Goal: Information Seeking & Learning: Learn about a topic

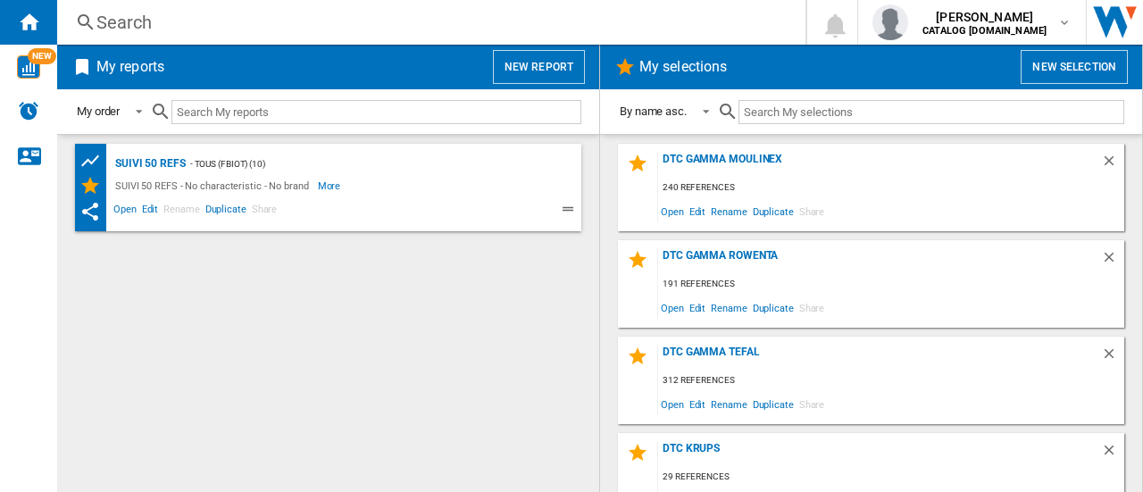
click at [145, 21] on div "Search" at bounding box center [427, 22] width 663 height 25
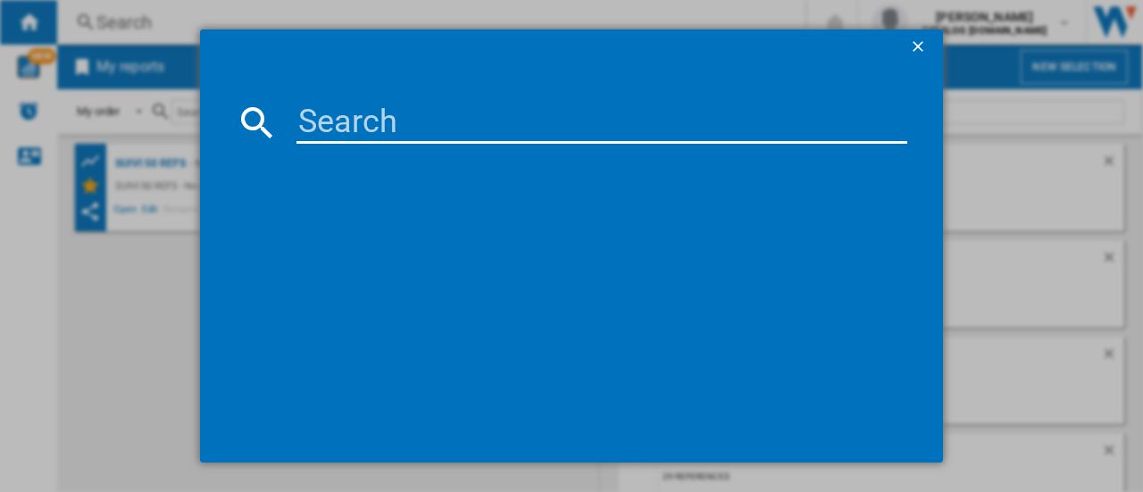
click at [348, 122] on input at bounding box center [602, 122] width 611 height 43
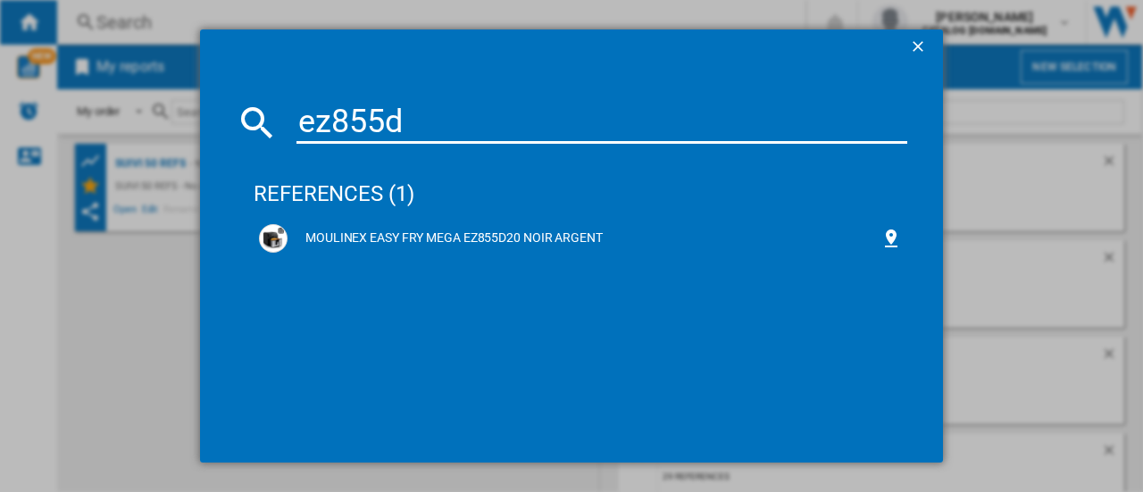
type input "ez855d"
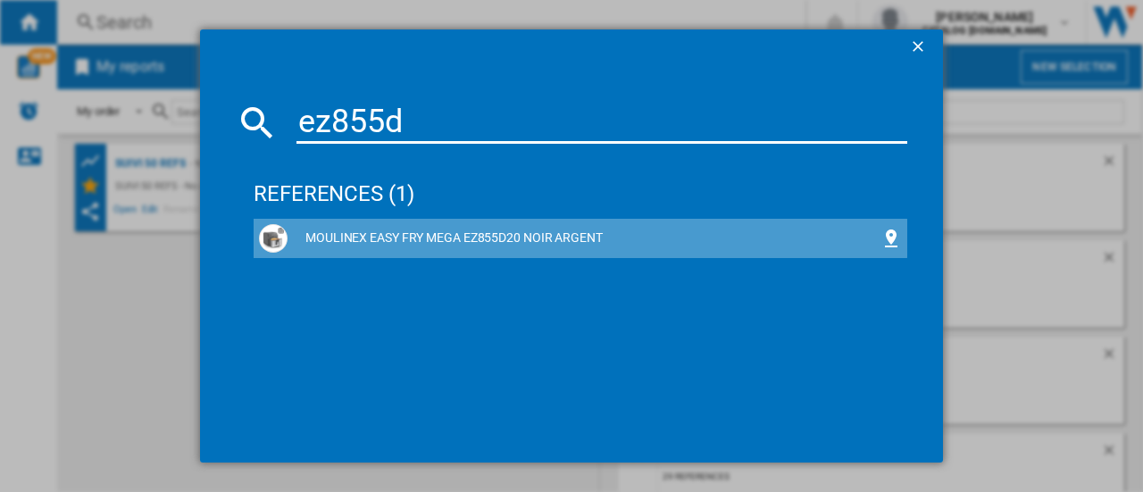
click at [488, 238] on div "MOULINEX EASY FRY MEGA EZ855D20 NOIR ARGENT" at bounding box center [584, 239] width 593 height 18
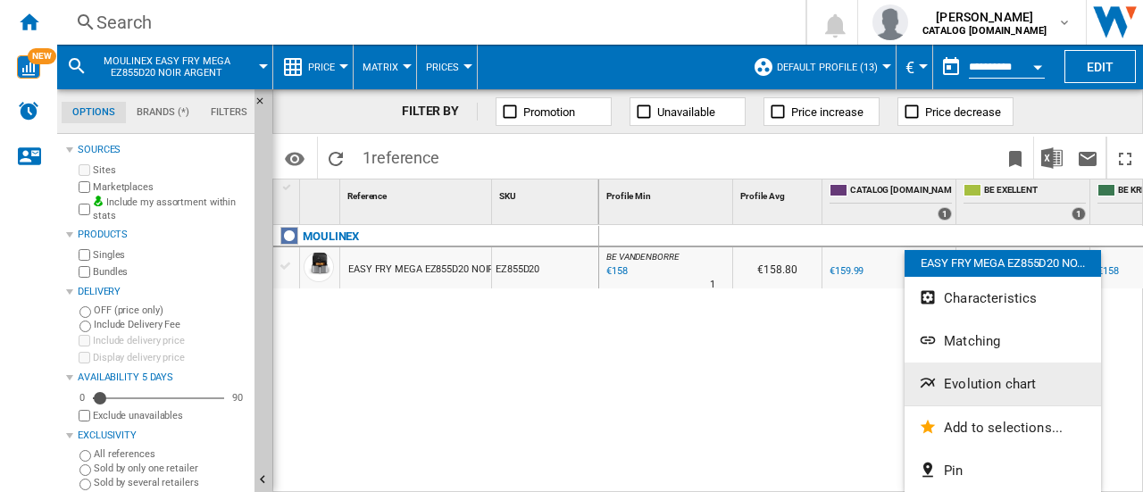
click at [980, 395] on button "Evolution chart" at bounding box center [1003, 384] width 197 height 43
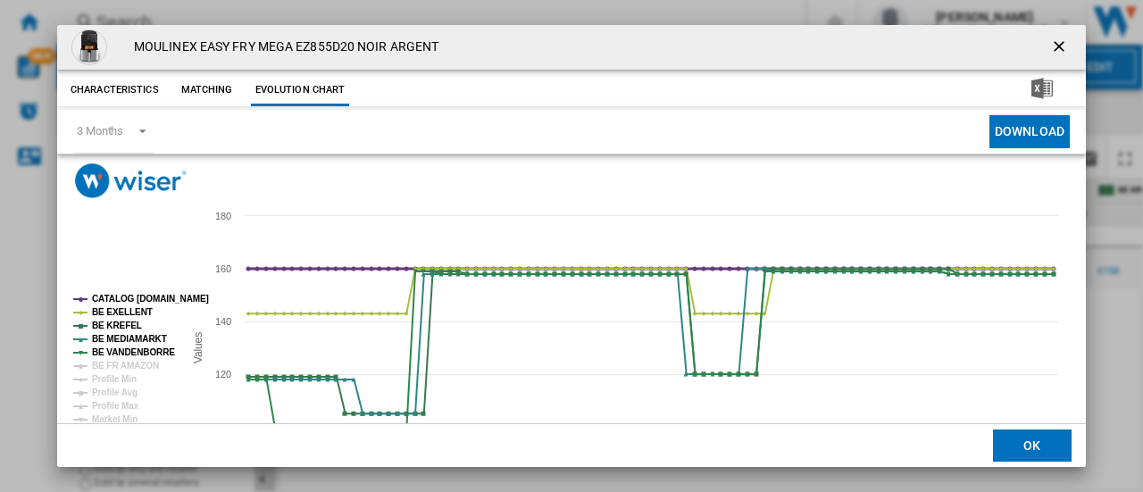
click at [115, 299] on tspan "CATALOG [DOMAIN_NAME]" at bounding box center [150, 299] width 117 height 10
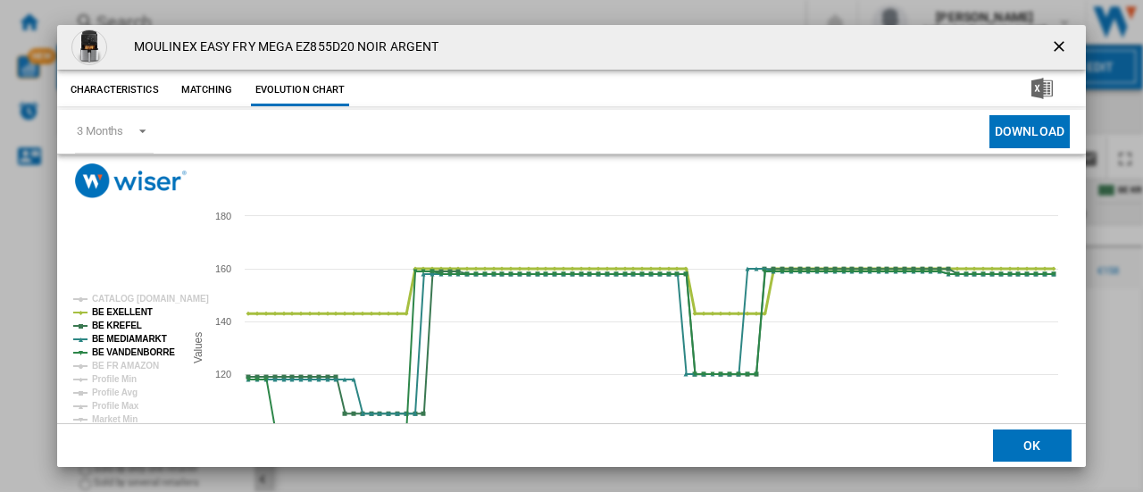
click at [113, 310] on tspan "BE EXELLENT" at bounding box center [122, 312] width 61 height 10
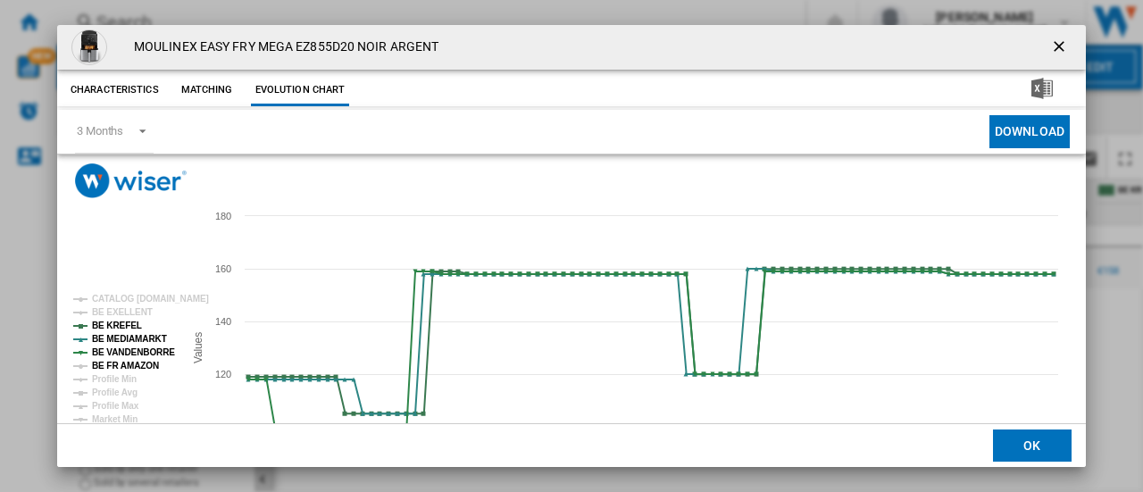
click at [116, 365] on tspan "BE FR AMAZON" at bounding box center [125, 366] width 67 height 10
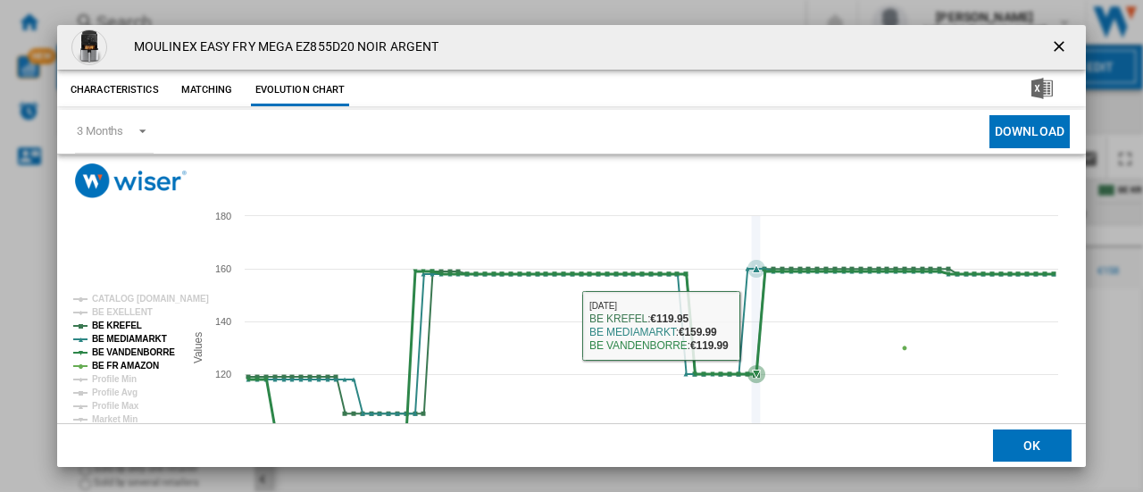
scroll to position [89, 0]
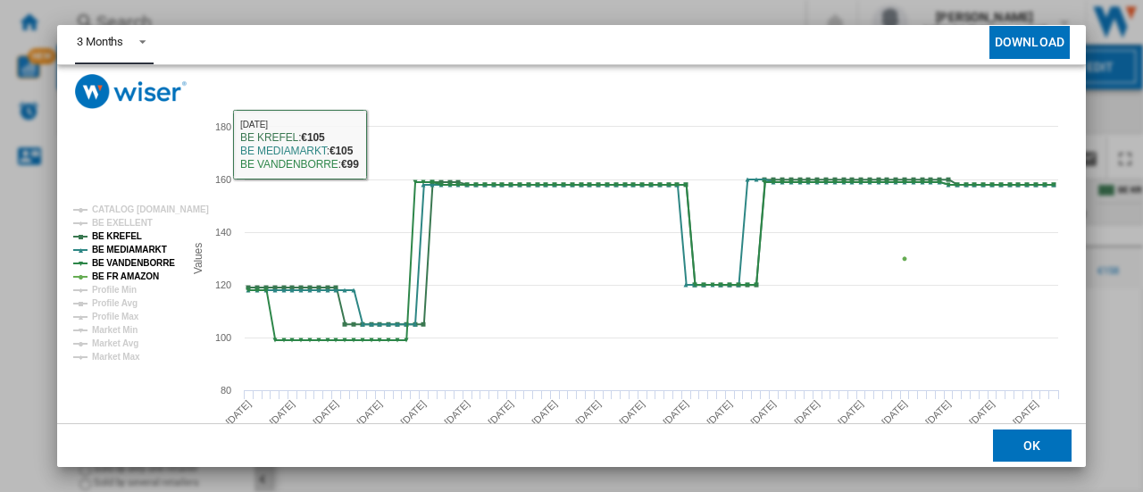
click at [92, 44] on div "3 Months" at bounding box center [100, 41] width 46 height 13
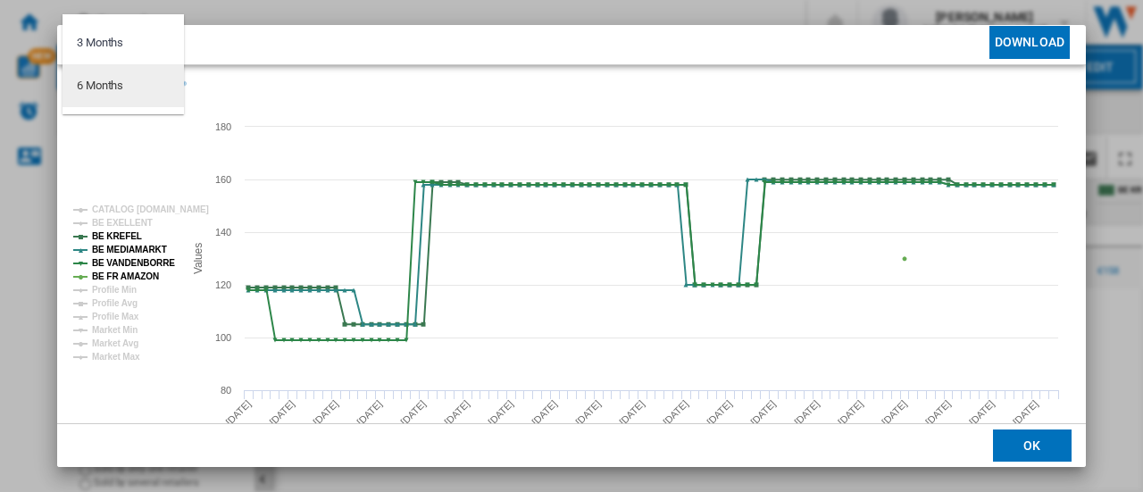
click at [105, 85] on div "6 Months" at bounding box center [100, 86] width 46 height 16
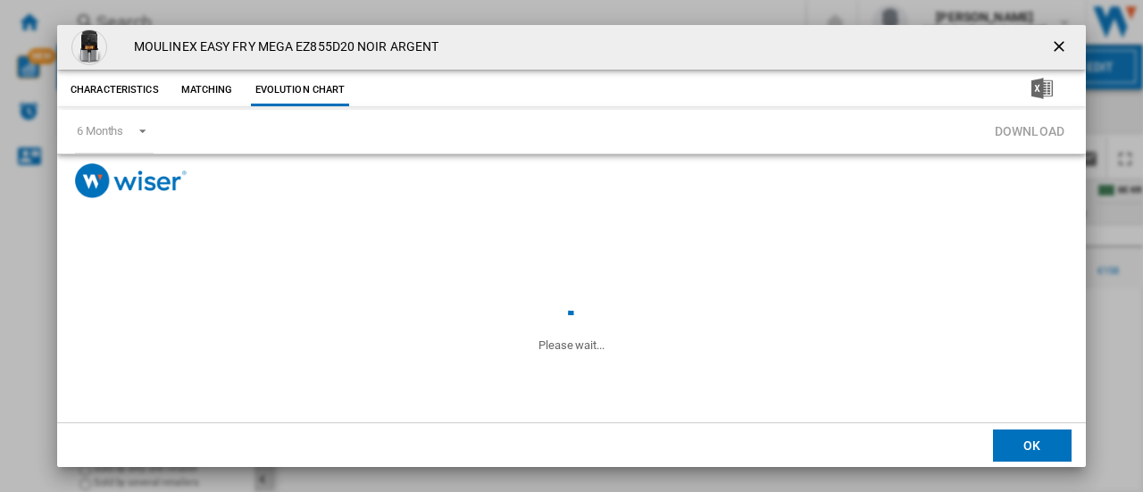
scroll to position [0, 0]
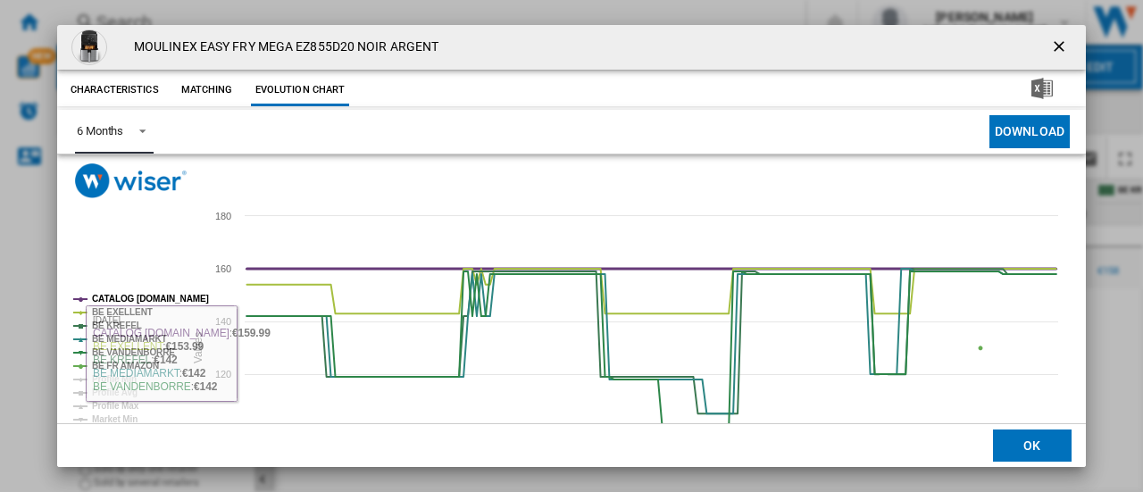
click at [120, 289] on rect "Product popup" at bounding box center [121, 373] width 110 height 171
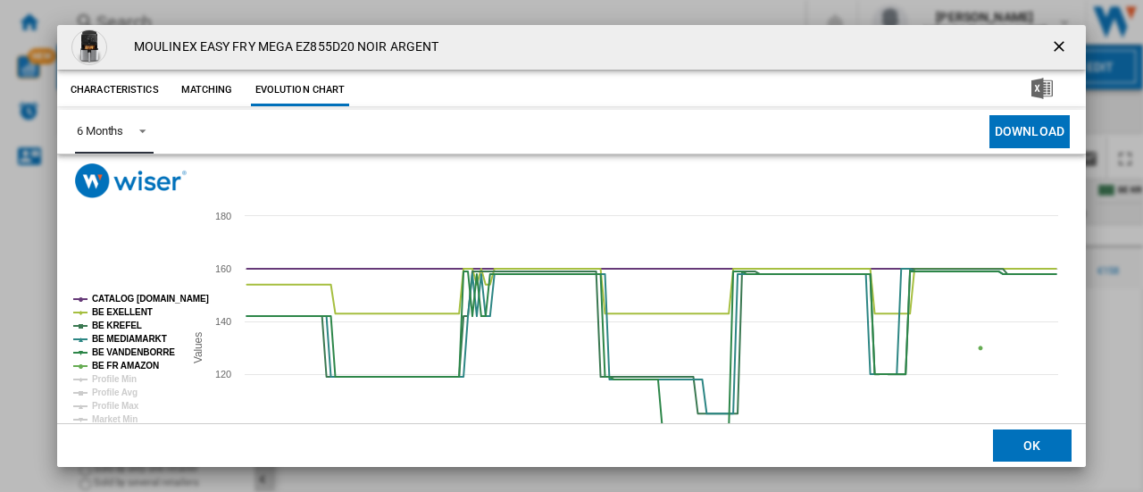
click at [120, 294] on tspan "CATALOG [DOMAIN_NAME]" at bounding box center [150, 299] width 117 height 10
click at [121, 308] on tspan "BE EXELLENT" at bounding box center [122, 312] width 61 height 10
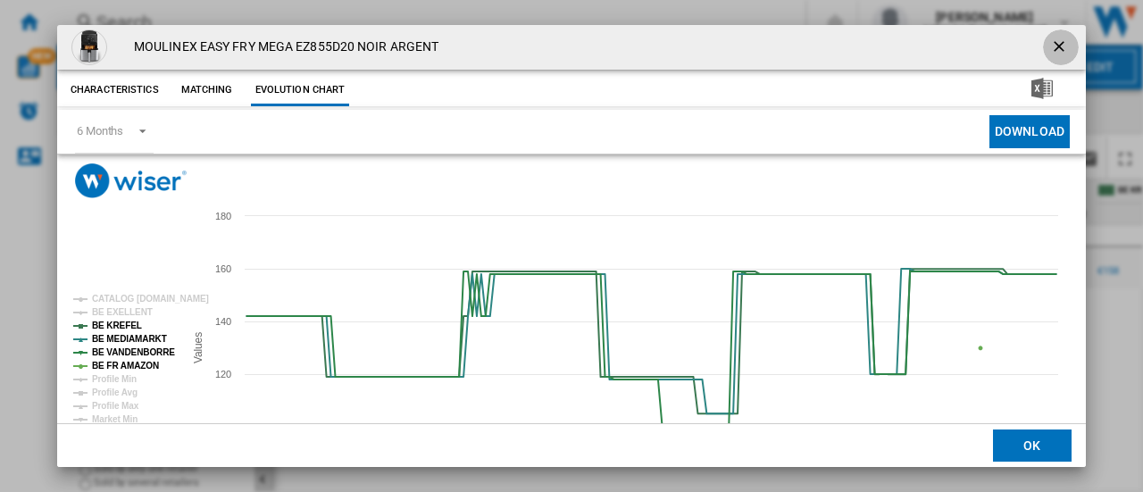
click at [1050, 41] on ng-md-icon "getI18NText('BUTTONS.CLOSE_DIALOG')" at bounding box center [1060, 48] width 21 height 21
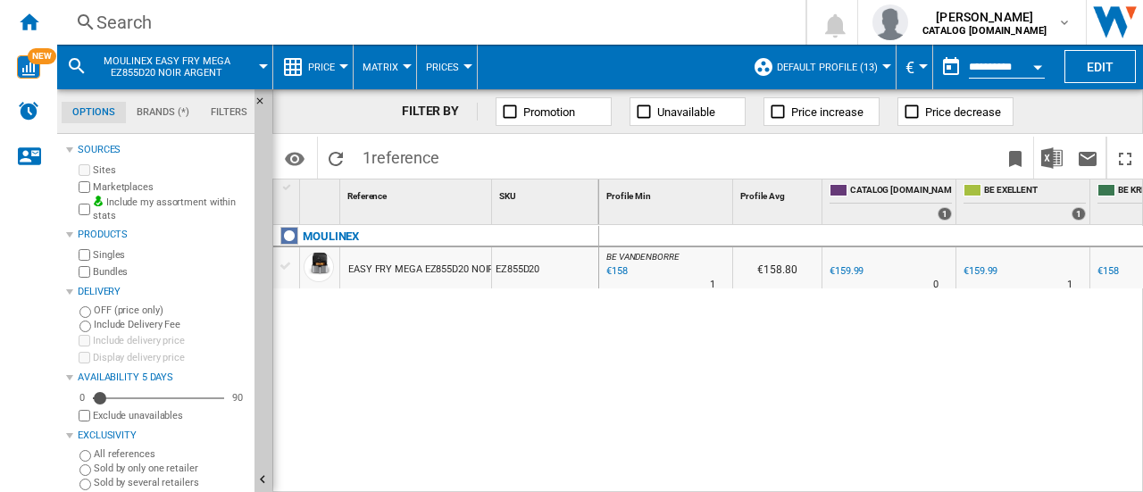
click at [105, 19] on div "Search" at bounding box center [427, 22] width 663 height 25
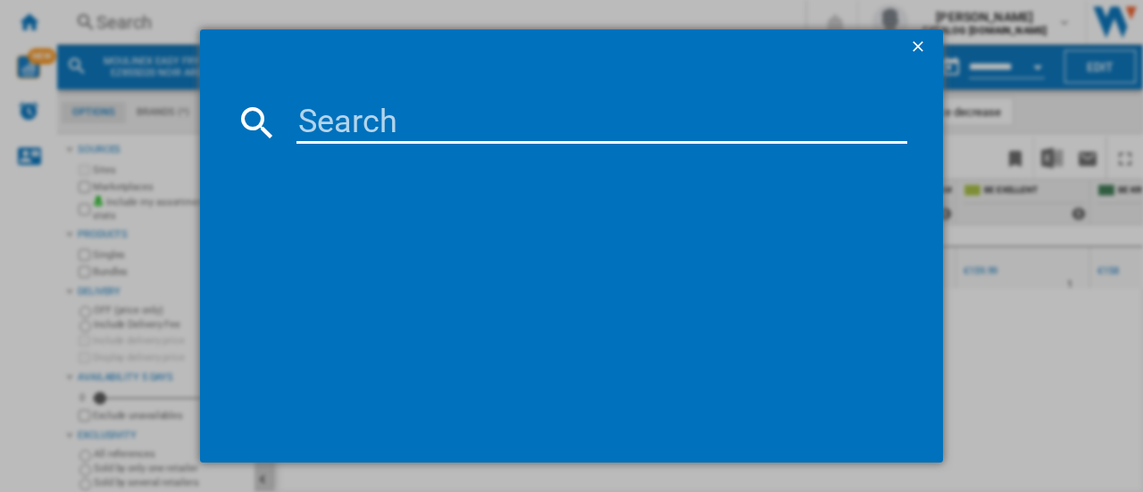
click at [361, 115] on input at bounding box center [602, 122] width 611 height 43
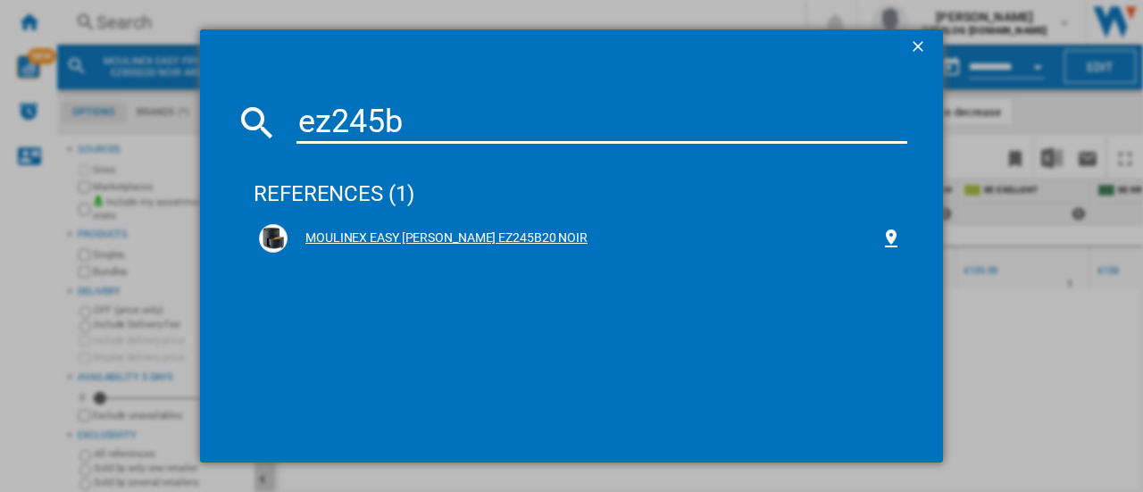
type input "ez245b"
click at [415, 244] on div "MOULINEX EASY [PERSON_NAME] EZ245B20 NOIR" at bounding box center [584, 239] width 593 height 18
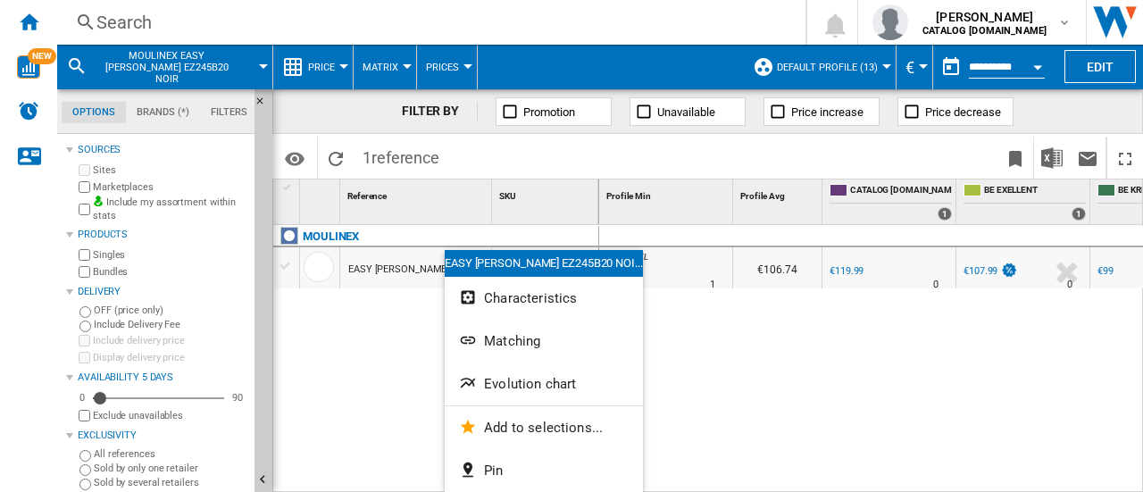
click at [366, 334] on div at bounding box center [571, 246] width 1143 height 492
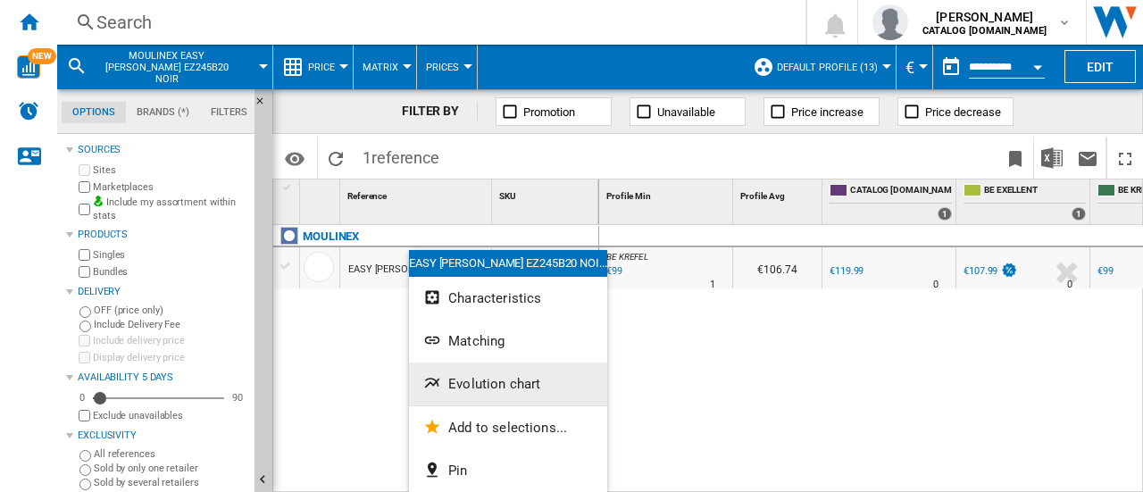
click at [479, 387] on span "Evolution chart" at bounding box center [494, 384] width 92 height 16
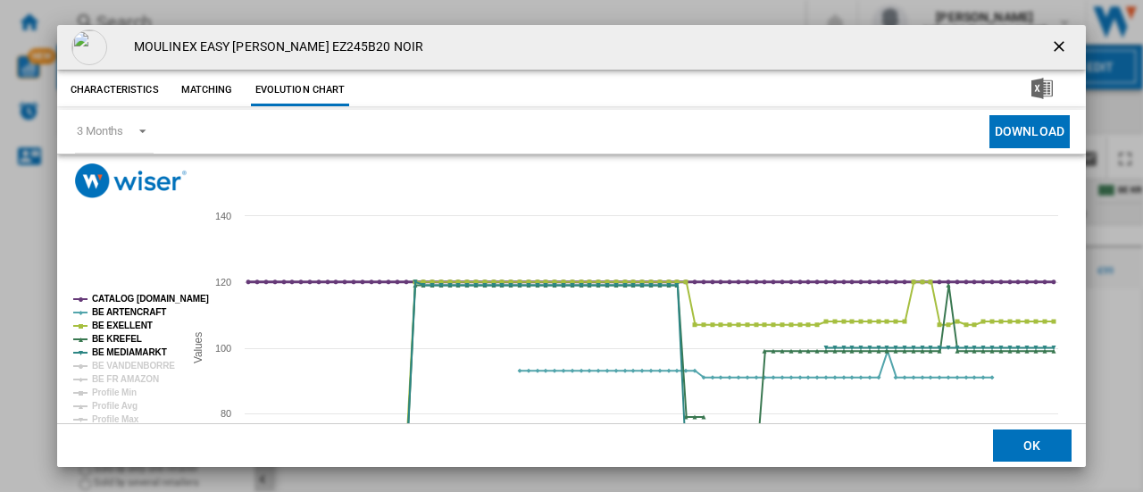
click at [111, 295] on tspan "CATALOG [DOMAIN_NAME]" at bounding box center [150, 299] width 117 height 10
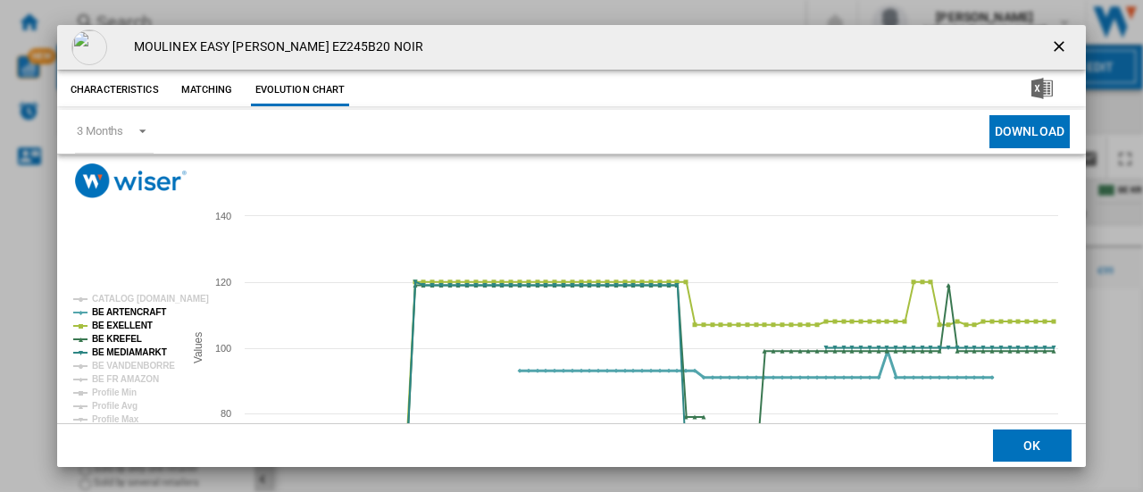
click at [113, 311] on tspan "BE ARTENCRAFT" at bounding box center [129, 312] width 74 height 10
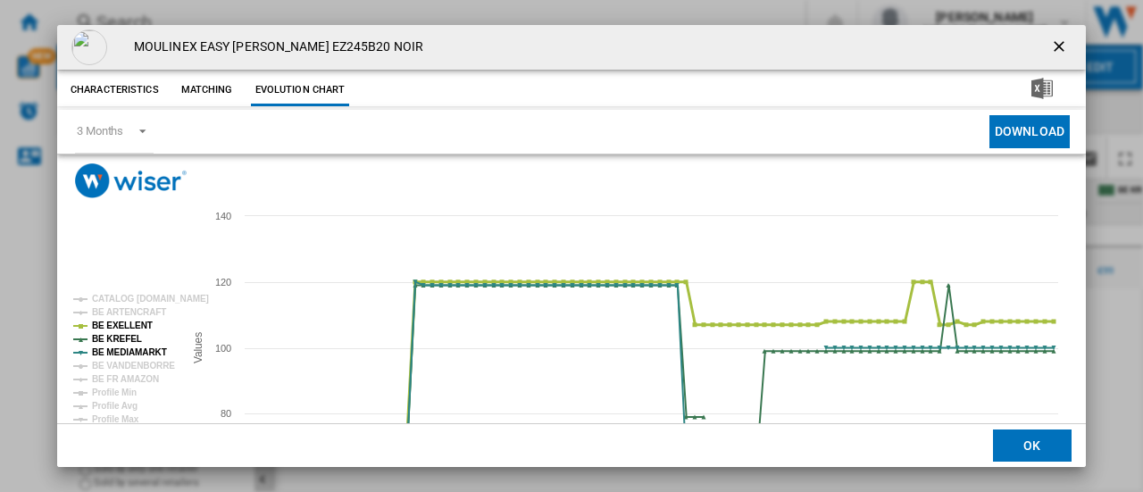
click at [113, 324] on tspan "BE EXELLENT" at bounding box center [122, 326] width 61 height 10
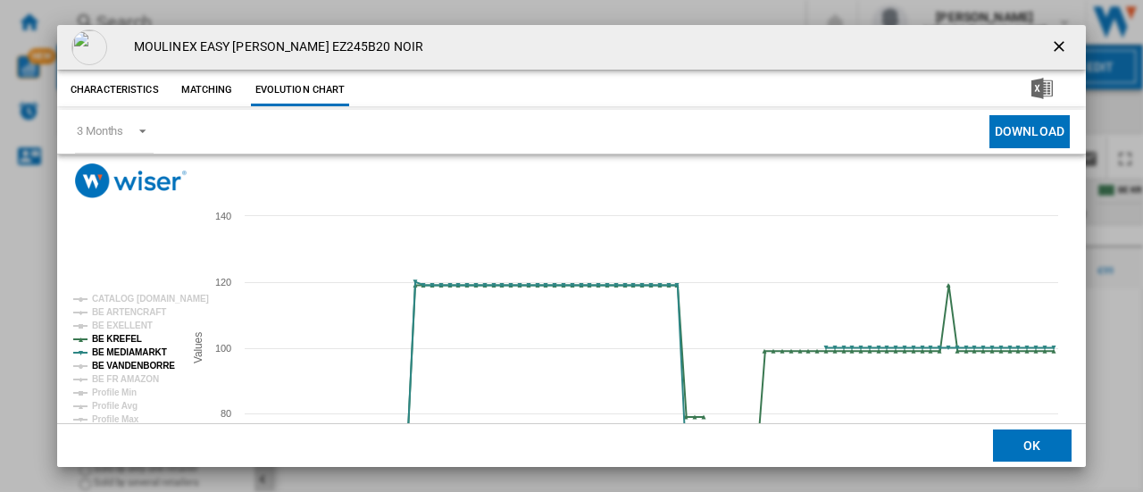
click at [116, 368] on tspan "BE VANDENBORRE" at bounding box center [133, 366] width 83 height 10
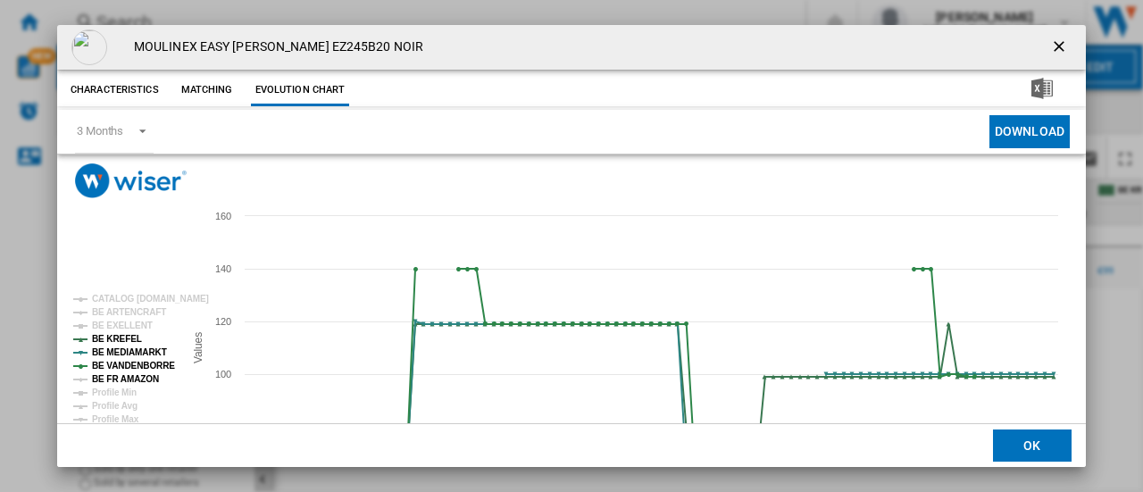
click at [118, 381] on tspan "BE FR AMAZON" at bounding box center [125, 379] width 67 height 10
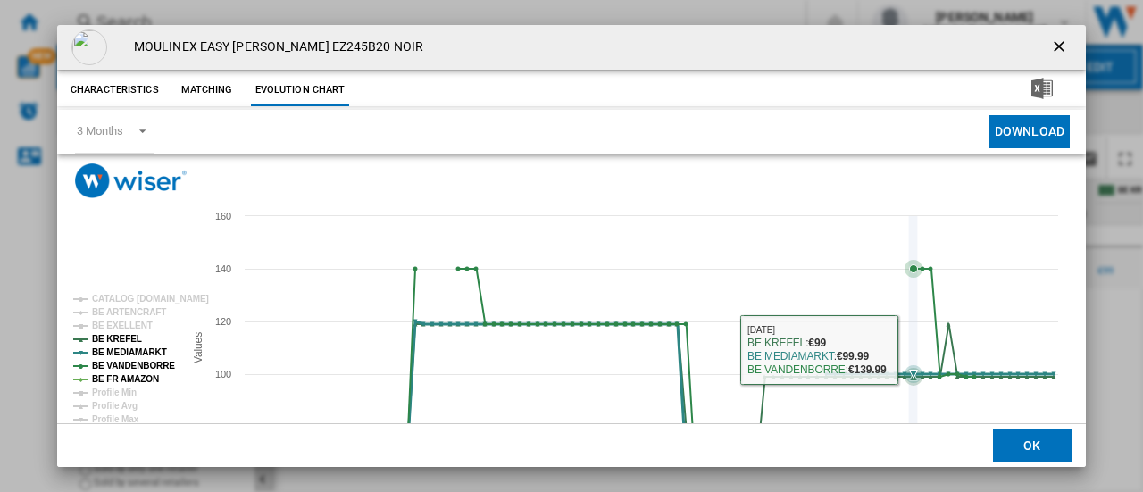
scroll to position [132, 0]
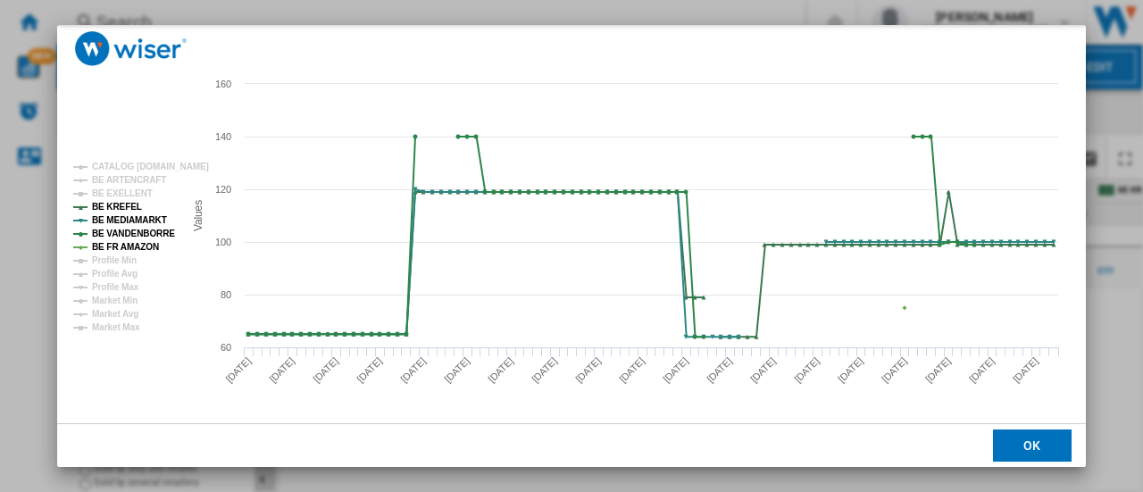
click at [1044, 63] on div "Please wait... Created with Highcharts 5.0.14 Values 60 80 100 120 140 160 CATA…" at bounding box center [571, 222] width 1029 height 401
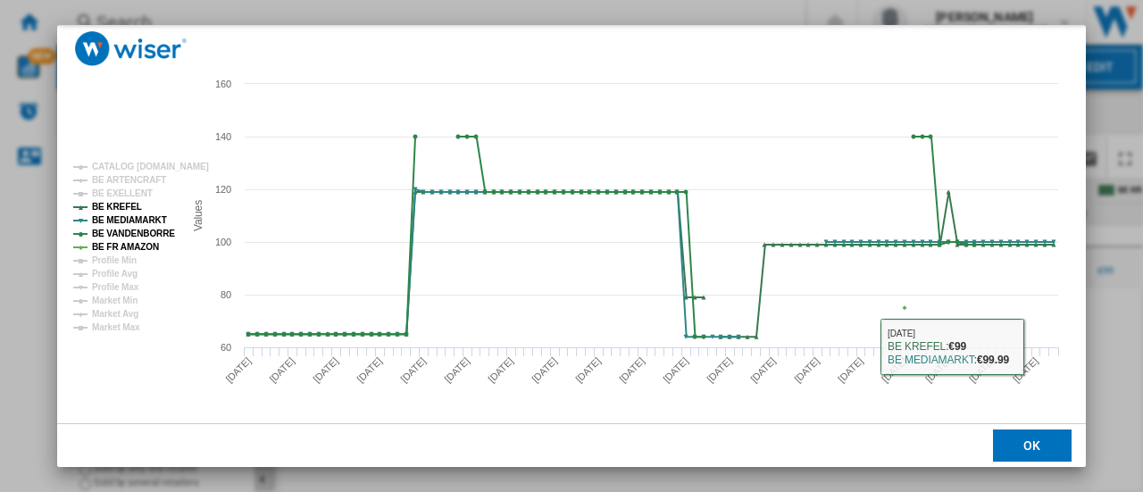
click at [1019, 442] on button "OK" at bounding box center [1032, 446] width 79 height 32
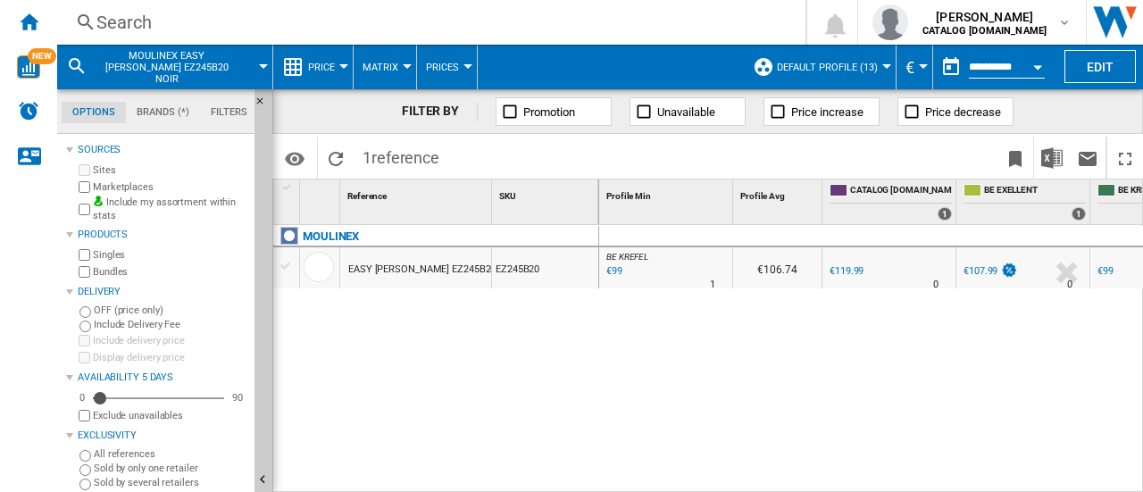
click at [134, 21] on div "Search" at bounding box center [427, 22] width 663 height 25
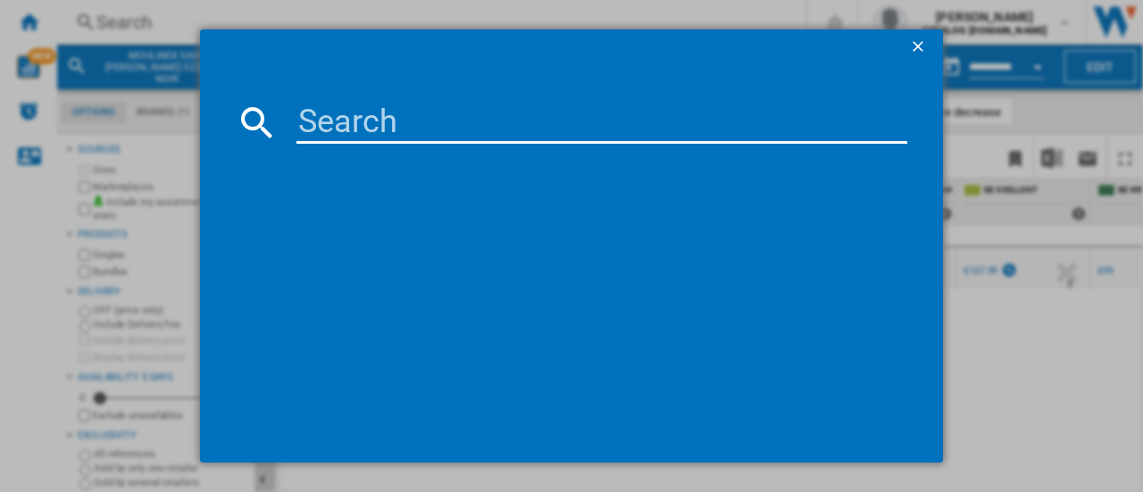
click at [334, 117] on input at bounding box center [602, 122] width 611 height 43
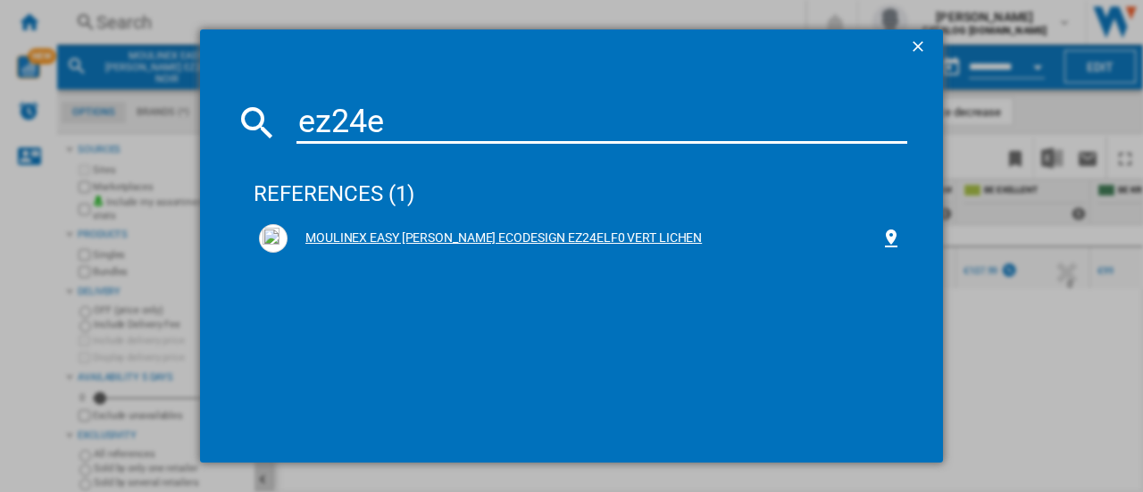
type input "ez24e"
click at [507, 237] on div "MOULINEX EASY [PERSON_NAME] ECODESIGN EZ24ELF0 VERT LICHEN" at bounding box center [584, 239] width 593 height 18
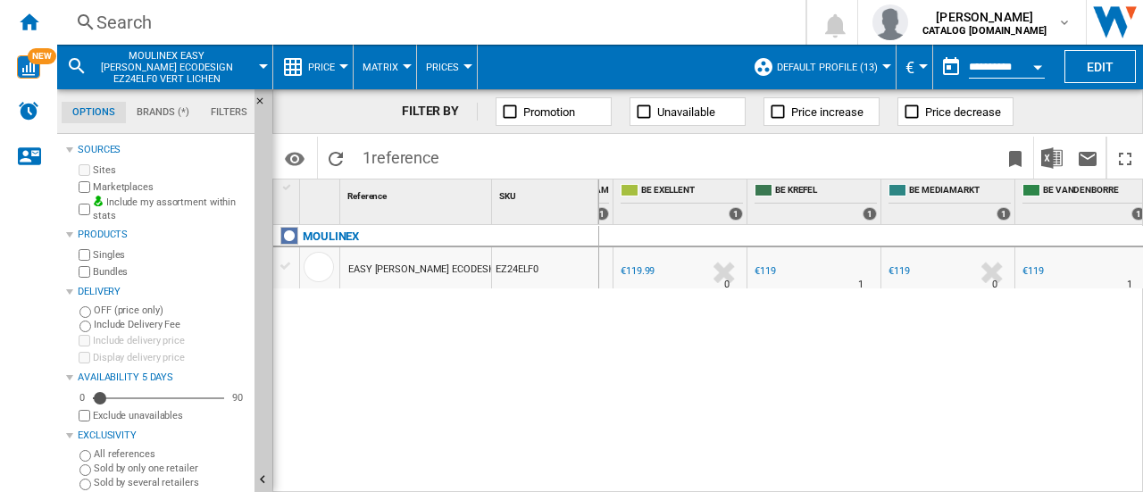
scroll to position [0, 348]
click at [975, 348] on div "BE VANDENBORRE : BE FR VANDENBORRE -0.8 % €119 % N/A 1 BE VANDENBORRE : BE FR V…" at bounding box center [871, 359] width 545 height 269
click at [130, 31] on div "Search" at bounding box center [427, 22] width 663 height 25
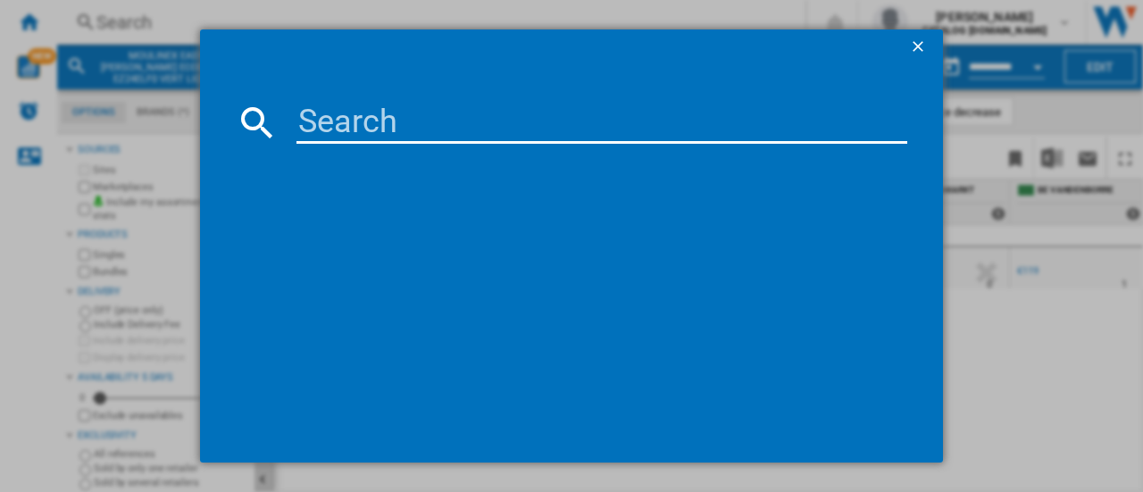
click at [318, 124] on input at bounding box center [602, 122] width 611 height 43
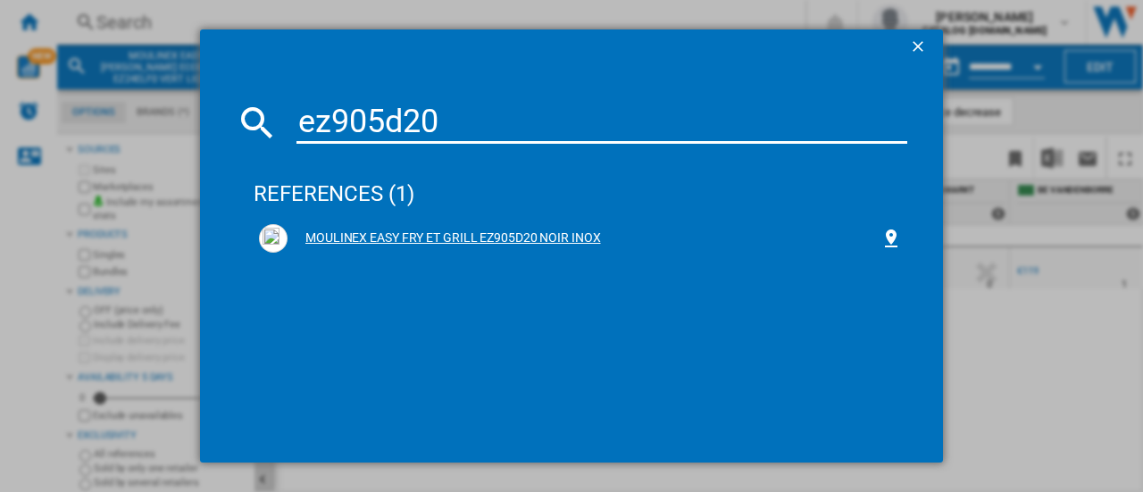
type input "ez905d20"
click at [430, 238] on div "MOULINEX EASY FRY ET GRILL EZ905D20 NOIR INOX" at bounding box center [584, 239] width 593 height 18
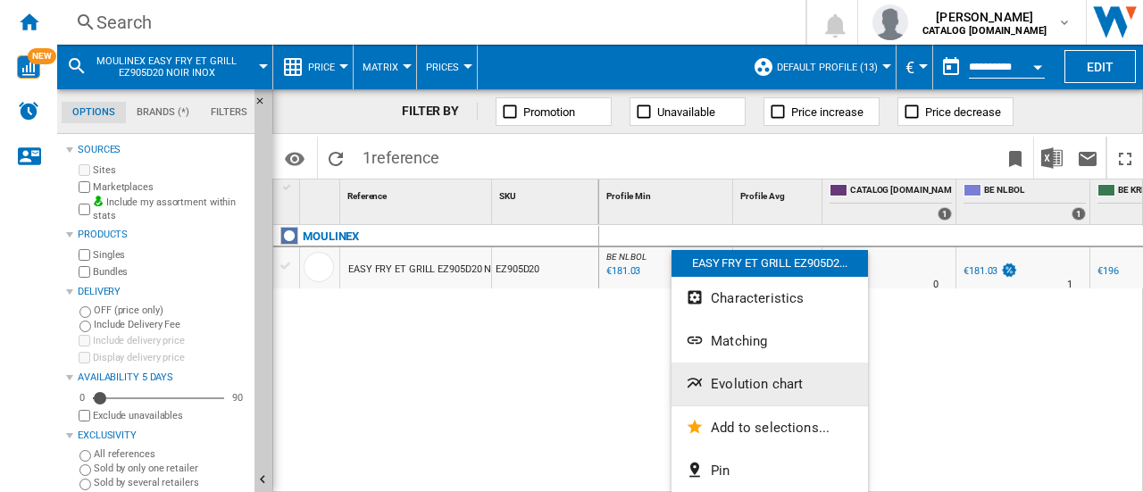
click at [732, 392] on button "Evolution chart" at bounding box center [770, 384] width 197 height 43
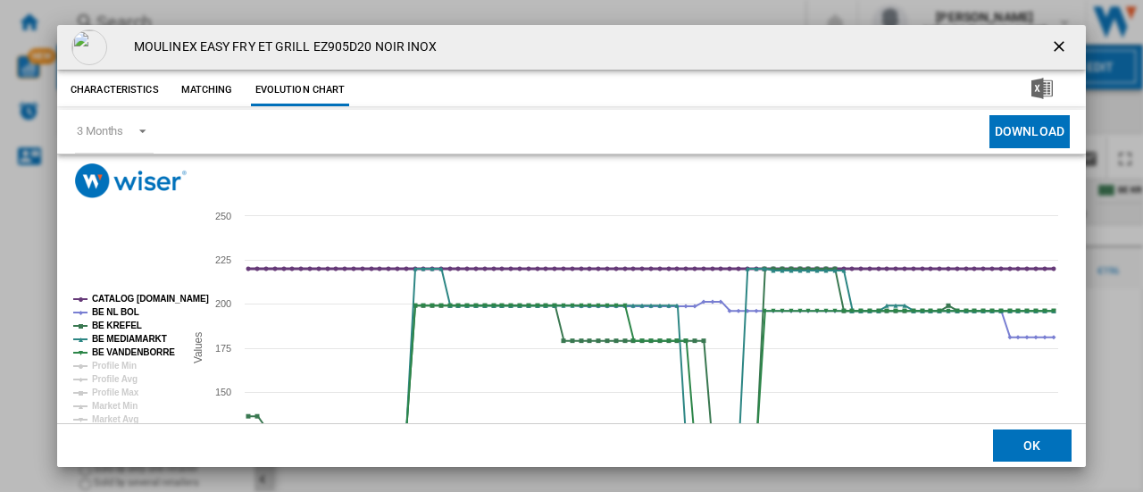
click at [134, 296] on tspan "CATALOG [DOMAIN_NAME]" at bounding box center [150, 299] width 117 height 10
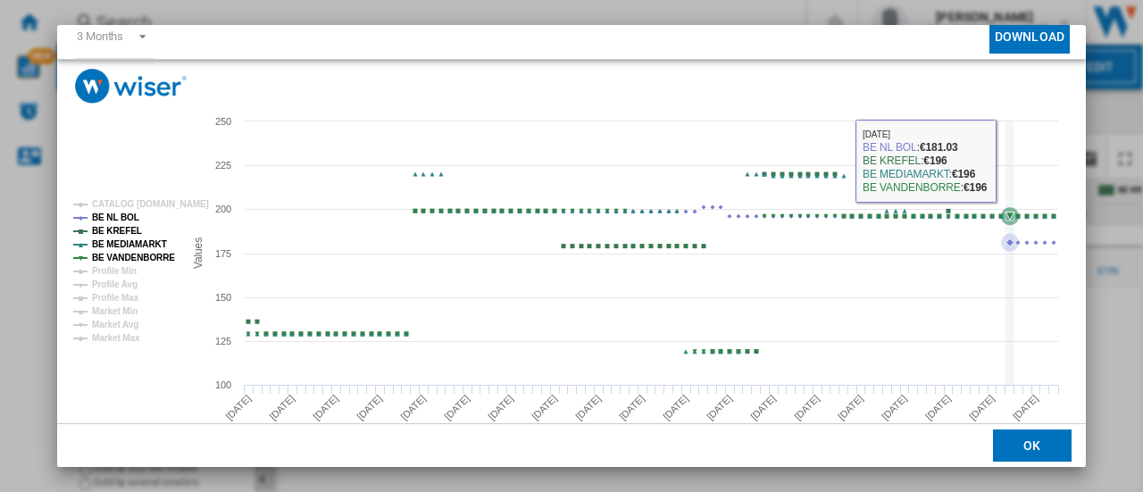
scroll to position [132, 0]
